Goal: Complete application form: Complete application form

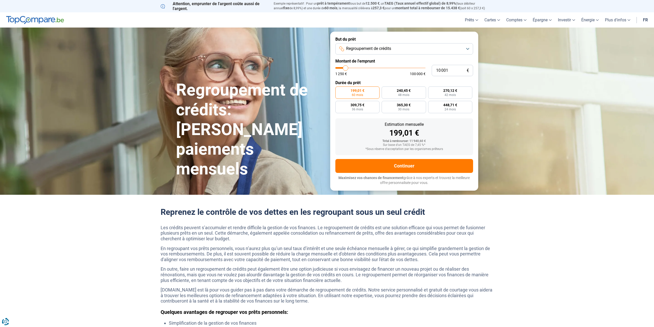
type input "8 750"
type input "8750"
type input "9 000"
type input "9000"
type input "9 500"
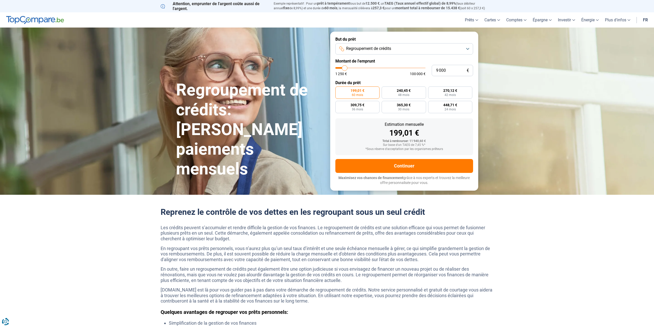
type input "9500"
type input "9 750"
type input "9750"
type input "10 000"
type input "10000"
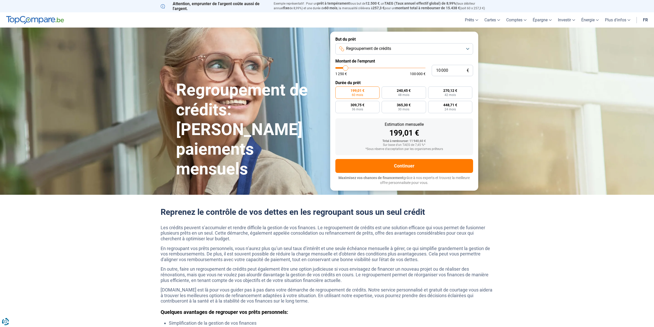
type input "10 500"
type input "10500"
type input "11 000"
type input "11000"
type input "11 750"
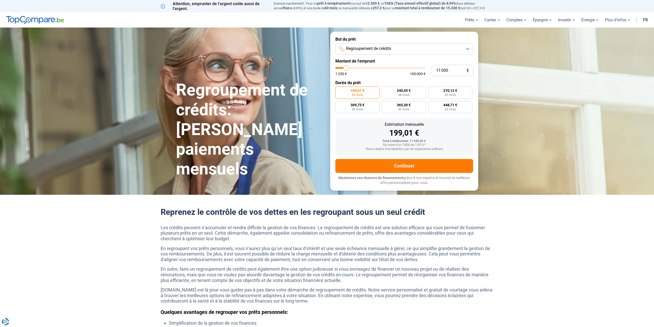
type input "11750"
type input "12 000"
type input "12000"
type input "13 000"
type input "13000"
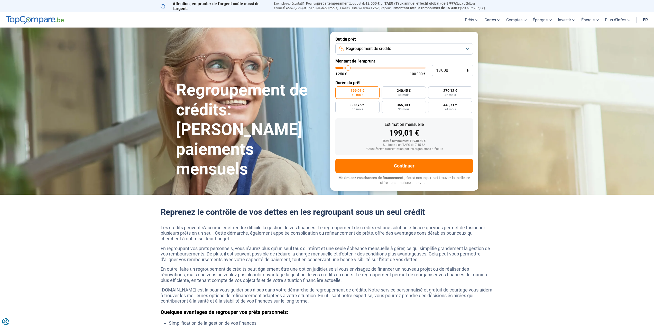
type input "14 000"
type input "14000"
type input "14 750"
type input "14750"
type input "15 750"
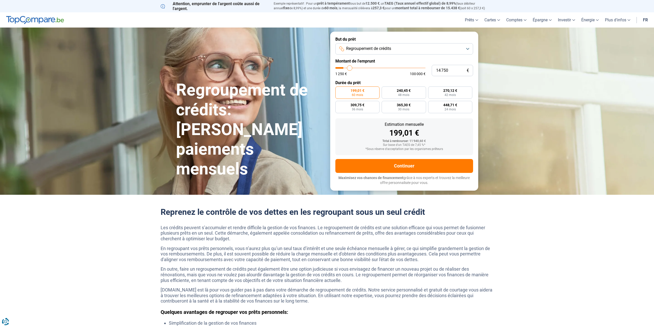
type input "15750"
type input "17 500"
type input "17500"
type input "18 750"
type input "18750"
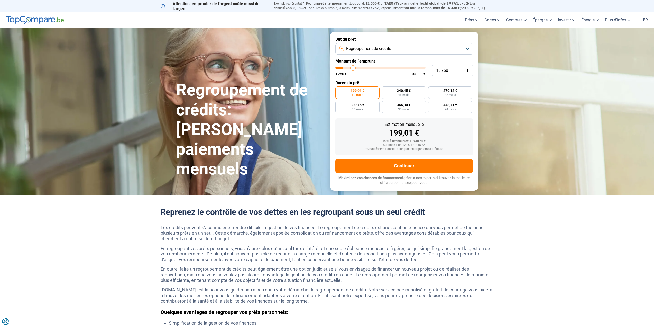
type input "20 500"
type input "20500"
type input "22 750"
type input "22750"
type input "24 500"
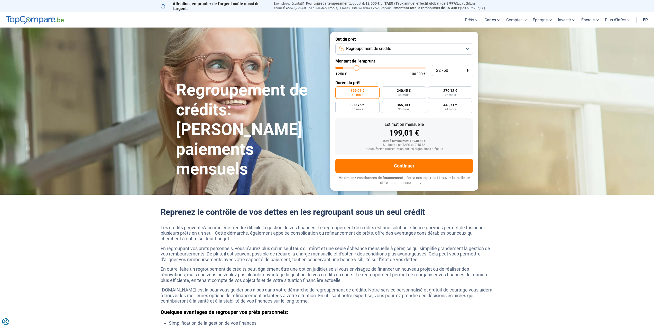
type input "24500"
type input "26 500"
type input "26500"
type input "28 750"
type input "28750"
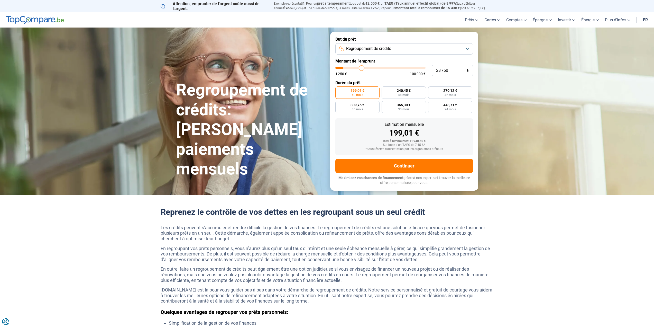
type input "30 250"
type input "30250"
type input "32 000"
type input "32000"
type input "33 750"
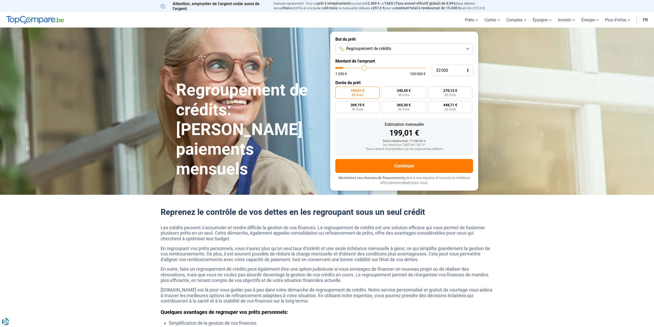
type input "33750"
type input "35 250"
type input "35250"
type input "36 500"
type input "36500"
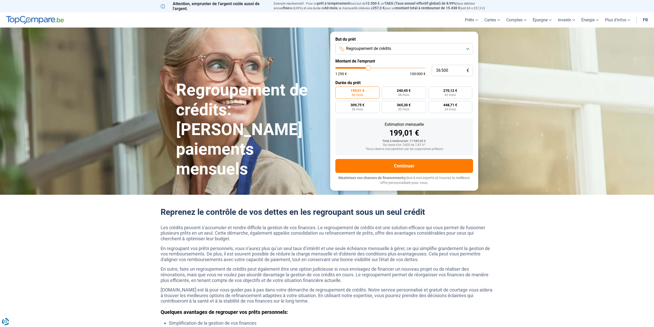
type input "37 750"
type input "37750"
type input "38 750"
type input "38750"
type input "39 750"
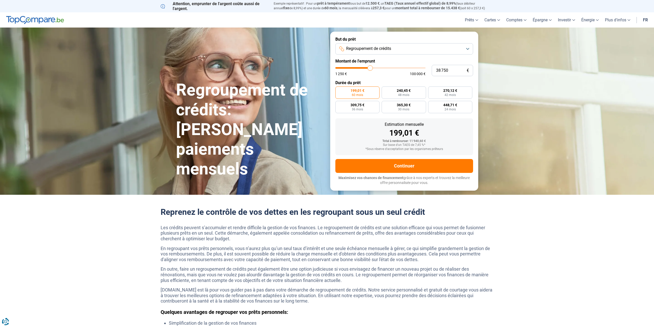
type input "39750"
type input "41 000"
type input "41000"
type input "41 500"
type input "41500"
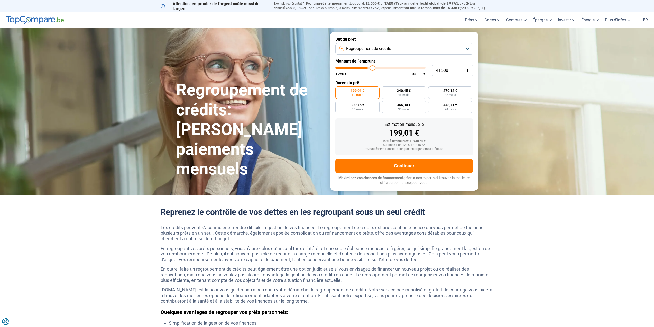
type input "42 500"
type input "42500"
type input "43 000"
type input "43000"
type input "43 750"
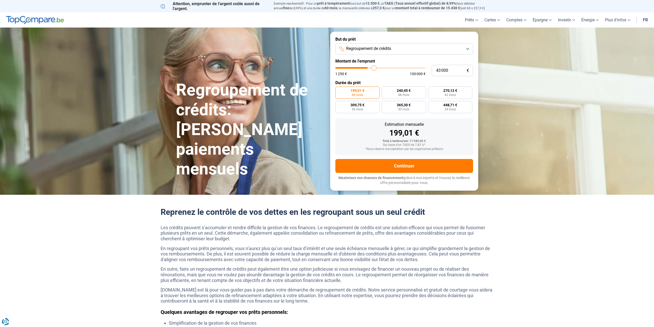
type input "43750"
type input "44 500"
type input "44500"
type input "45 250"
type input "45250"
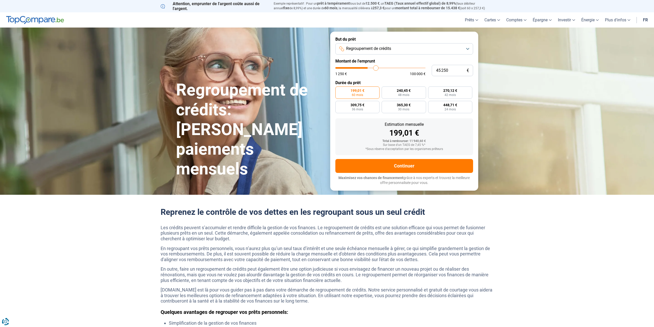
type input "45 750"
type input "45750"
type input "46 500"
type input "46500"
type input "47 000"
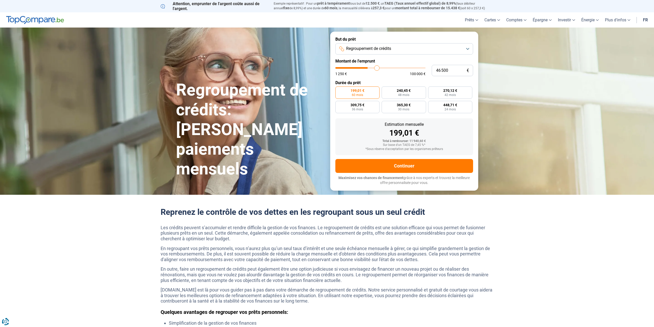
type input "47000"
type input "47 500"
type input "47500"
type input "48 500"
type input "48500"
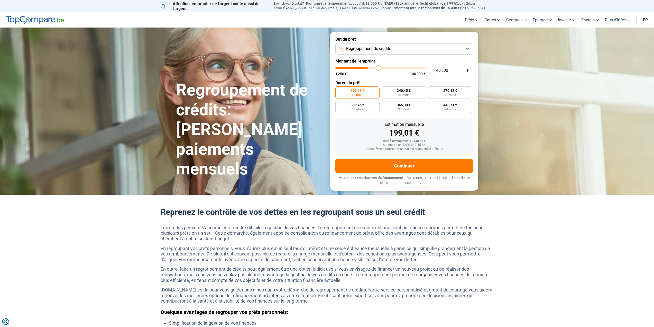
type input "48 750"
type input "48750"
type input "49 500"
type input "49500"
type input "50 000"
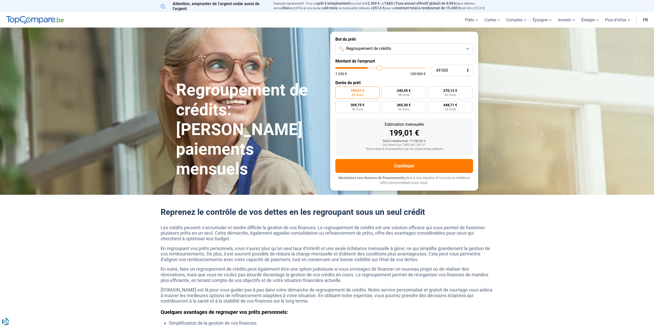
type input "50000"
type input "50 250"
type input "50250"
type input "51 000"
type input "51000"
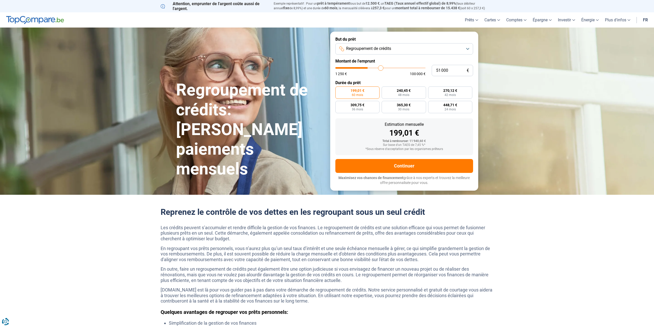
type input "51 500"
type input "51500"
type input "52 000"
type input "52000"
type input "52 500"
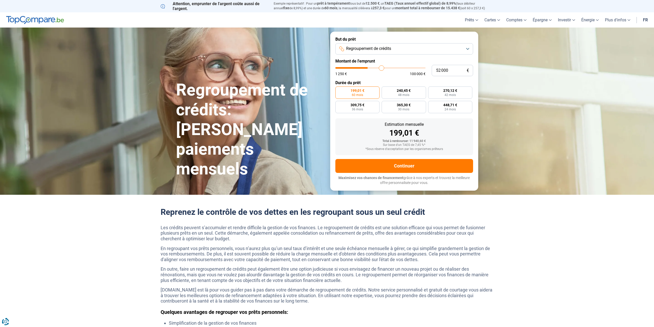
type input "52500"
type input "52 750"
type input "52750"
type input "53 250"
type input "53250"
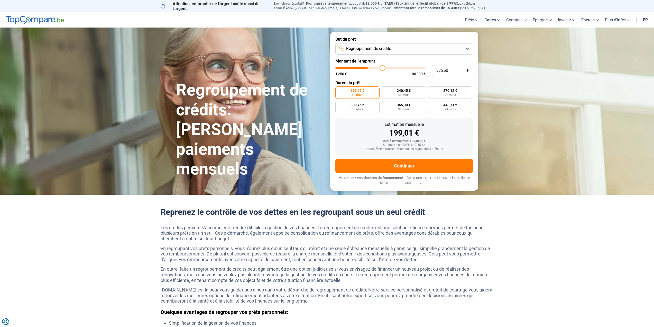
type input "53 500"
type input "53500"
type input "54 000"
type input "54000"
type input "54 500"
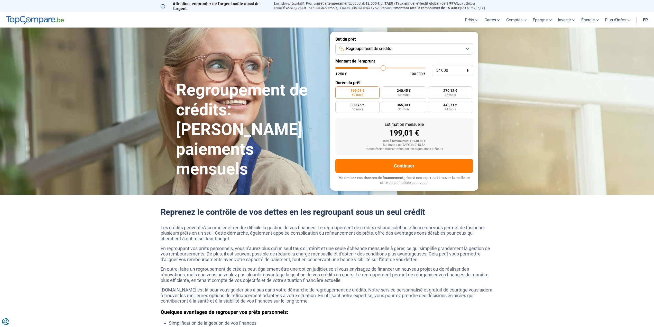
type input "54500"
type input "54 750"
type input "54750"
type input "55 500"
type input "55500"
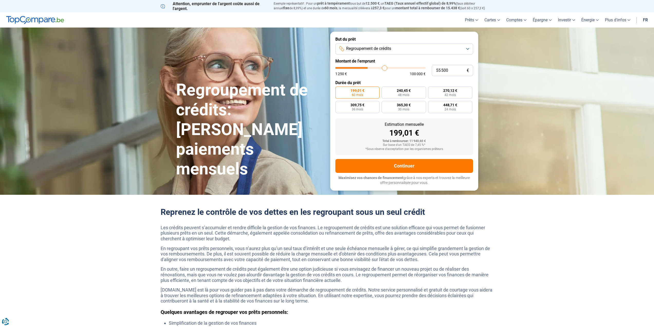
type input "55 750"
type input "55750"
type input "56 250"
type input "56250"
type input "57 000"
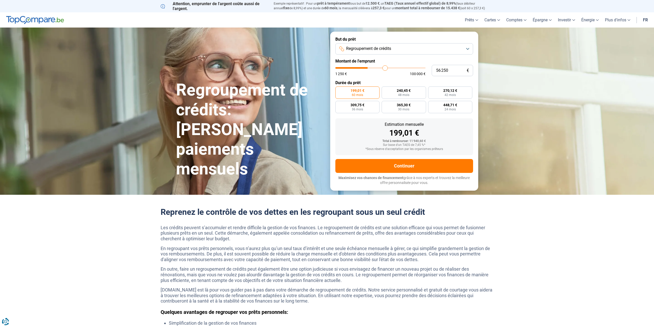
type input "57000"
type input "57 250"
type input "57250"
type input "57 750"
type input "57750"
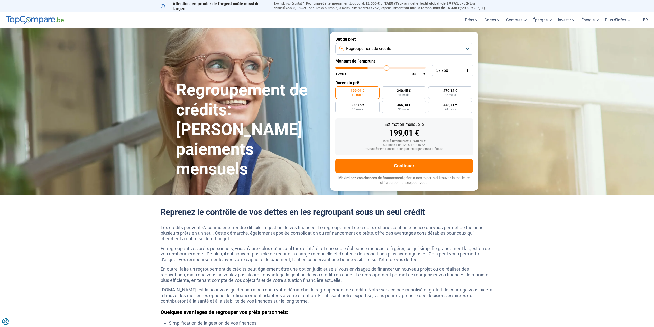
type input "58 000"
type input "58000"
type input "58 750"
type input "58750"
type input "59 000"
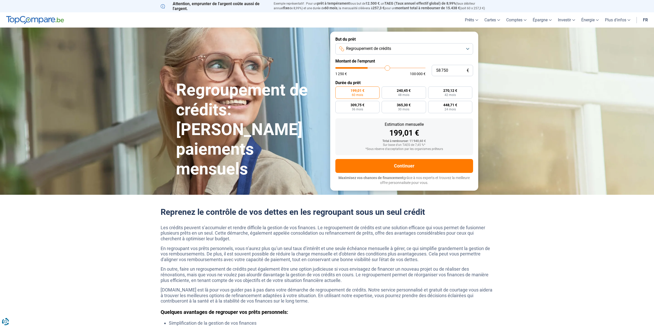
type input "59000"
type input "59 500"
type input "59500"
type input "60 000"
type input "60000"
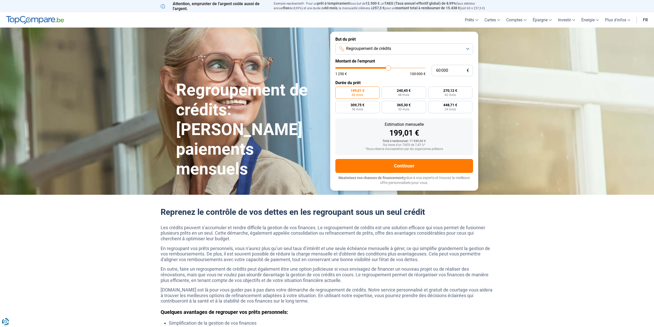
type input "60 250"
type input "60250"
type input "60 500"
type input "60500"
type input "60 750"
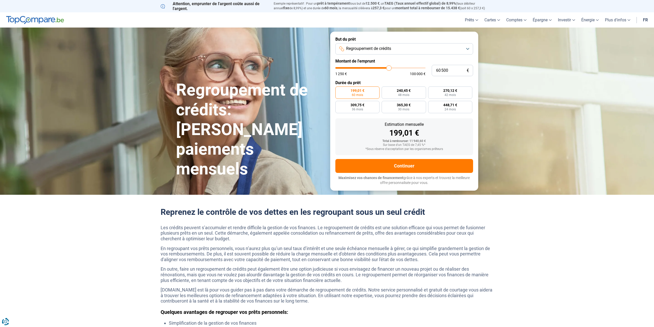
type input "60750"
type input "61 000"
type input "61000"
type input "61 500"
type input "61500"
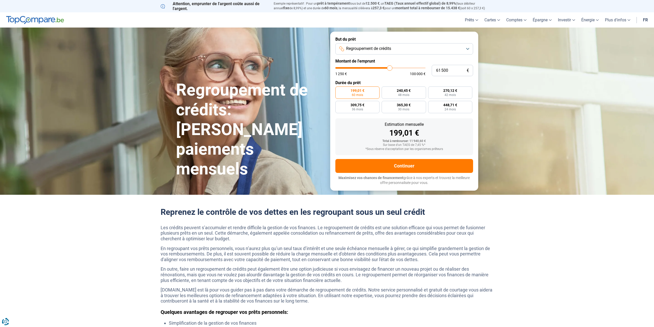
type input "61 750"
type input "61750"
type input "62 000"
type input "62000"
type input "62 250"
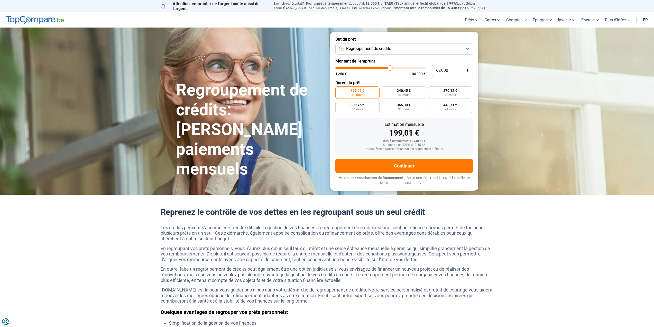
type input "62250"
type input "62 500"
type input "62500"
type input "63 000"
type input "63000"
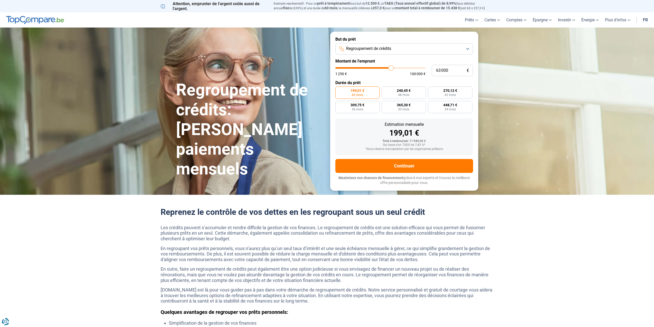
type input "63 250"
type input "63250"
type input "63 500"
type input "63500"
type input "63 750"
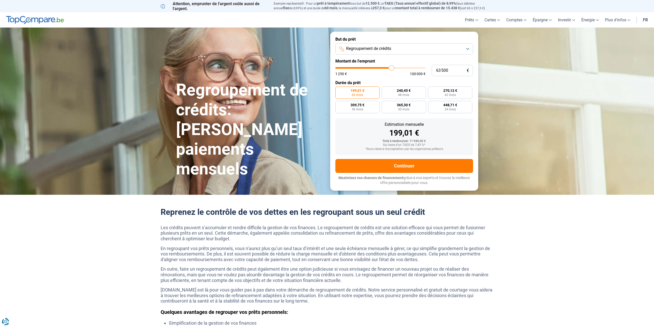
type input "63750"
type input "64 250"
type input "64250"
type input "64 500"
type input "64500"
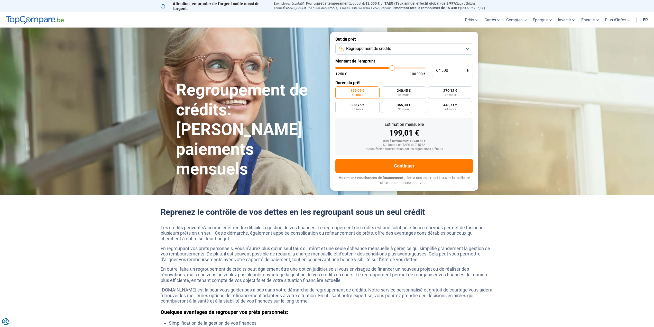
type input "64 750"
type input "64750"
type input "65 000"
type input "65000"
type input "65 250"
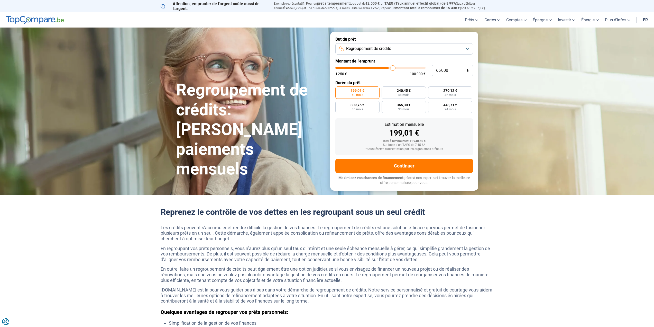
type input "65250"
type input "65 750"
type input "65750"
type input "66 000"
type input "66000"
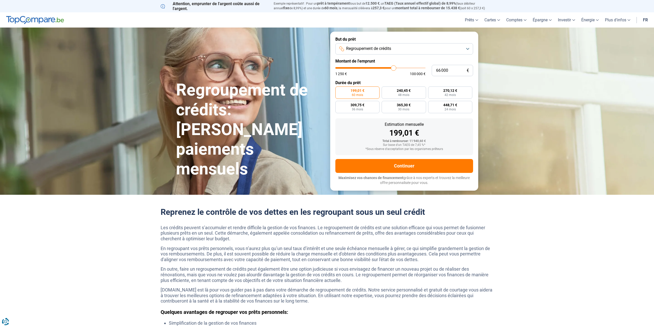
type input "66 250"
type input "66250"
type input "66 500"
type input "66500"
type input "66 750"
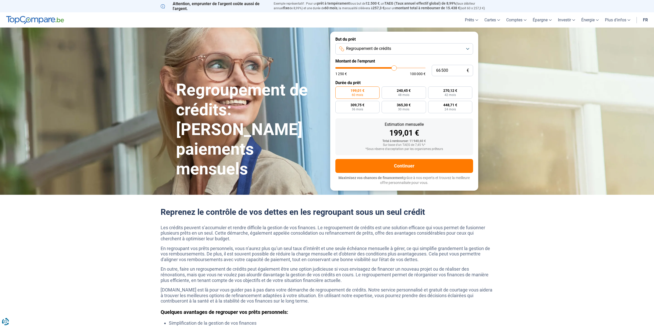
type input "66750"
type input "66 500"
type input "66500"
type input "66 250"
type input "66250"
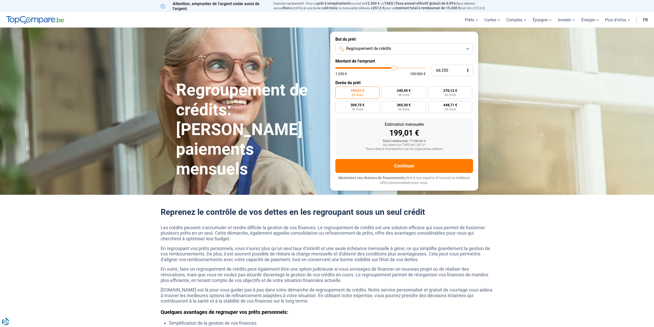
type input "66 000"
type input "66000"
type input "65 250"
type input "65250"
type input "64 750"
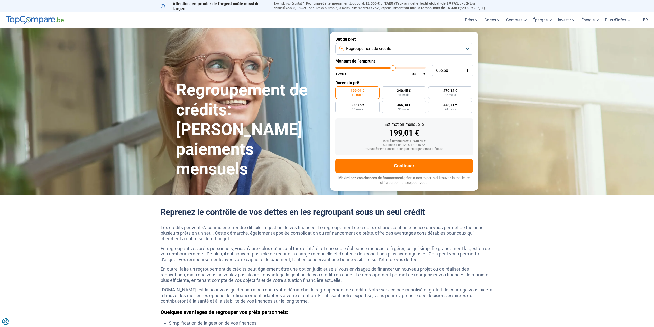
type input "64750"
type input "64 250"
type input "64250"
type input "63 750"
type input "63750"
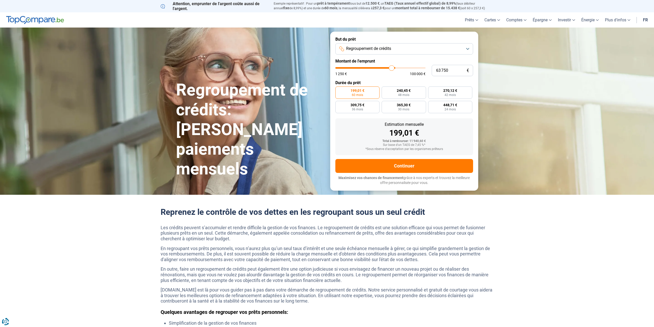
type input "63 250"
type input "63250"
type input "62 500"
type input "62500"
type input "62 250"
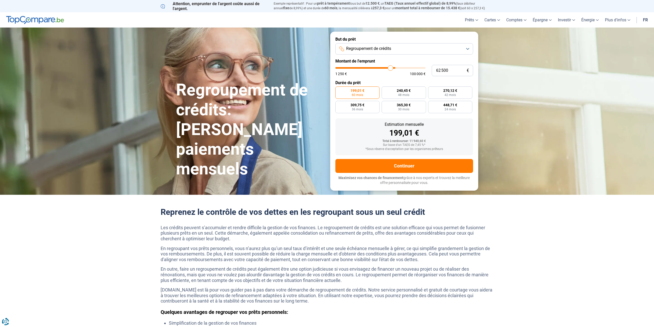
type input "62250"
type input "61 750"
type input "61750"
type input "61 000"
type input "61000"
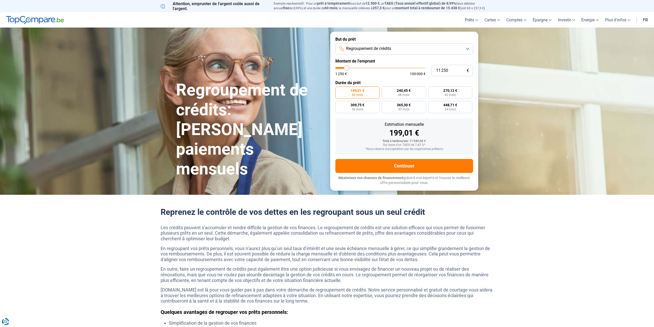
drag, startPoint x: 344, startPoint y: 67, endPoint x: 347, endPoint y: 70, distance: 3.5
click at [347, 69] on input "range" at bounding box center [380, 68] width 90 height 2
drag, startPoint x: 348, startPoint y: 66, endPoint x: 380, endPoint y: 71, distance: 31.7
click at [380, 69] on input "range" at bounding box center [380, 68] width 90 height 2
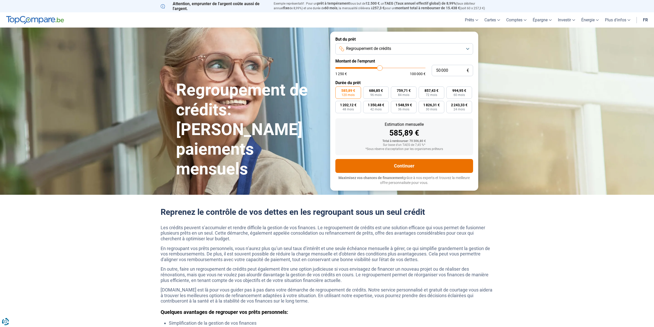
click at [420, 163] on button "Continuer" at bounding box center [404, 166] width 138 height 14
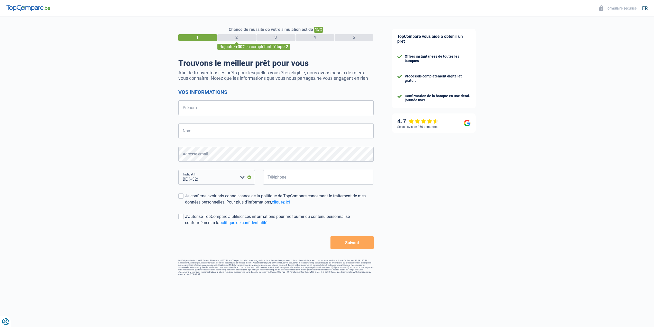
select select "32"
